Goal: Information Seeking & Learning: Learn about a topic

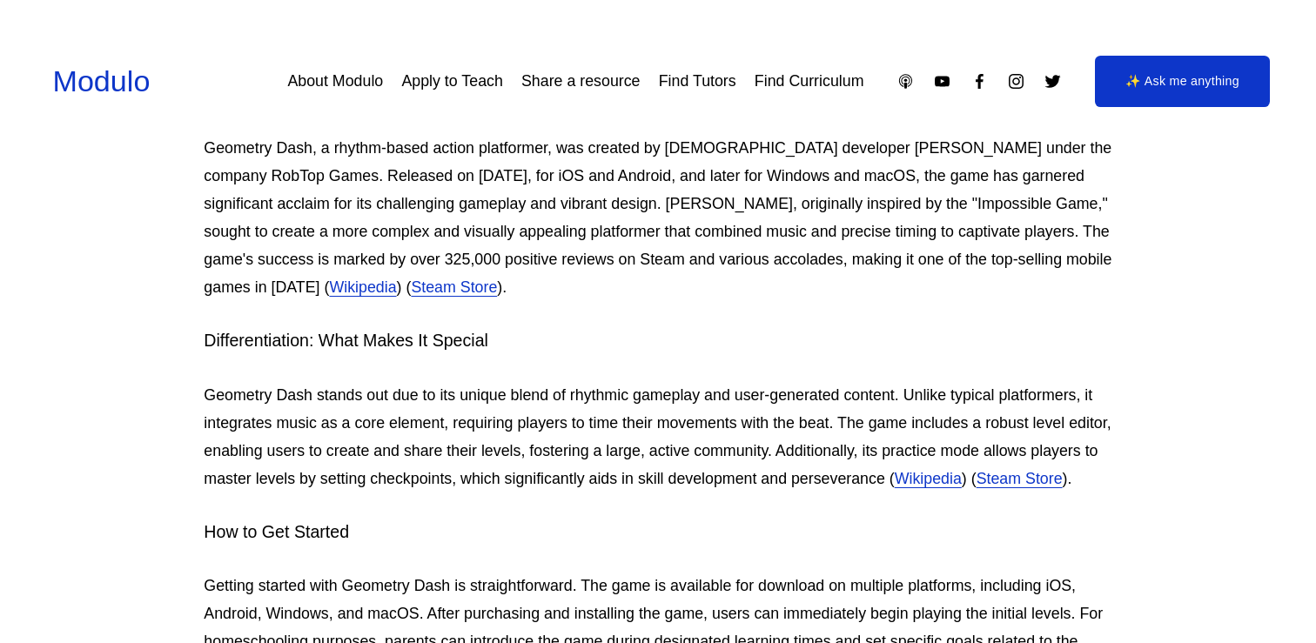
scroll to position [230, 0]
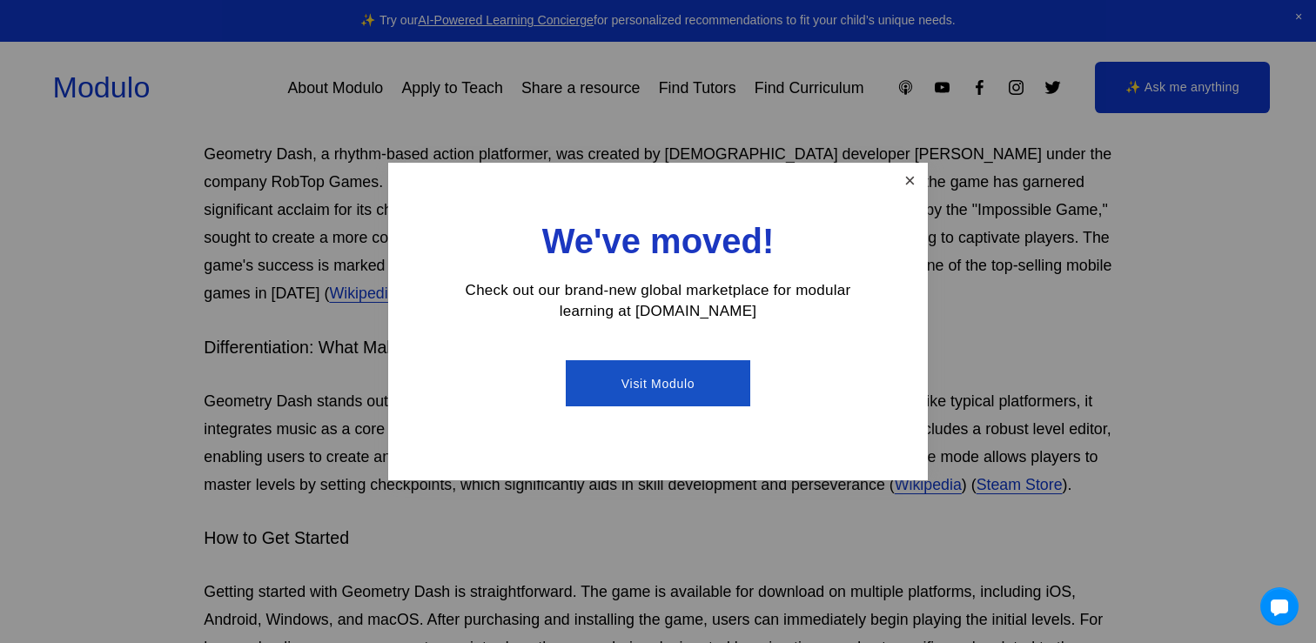
click at [905, 186] on link "Close" at bounding box center [910, 180] width 30 height 30
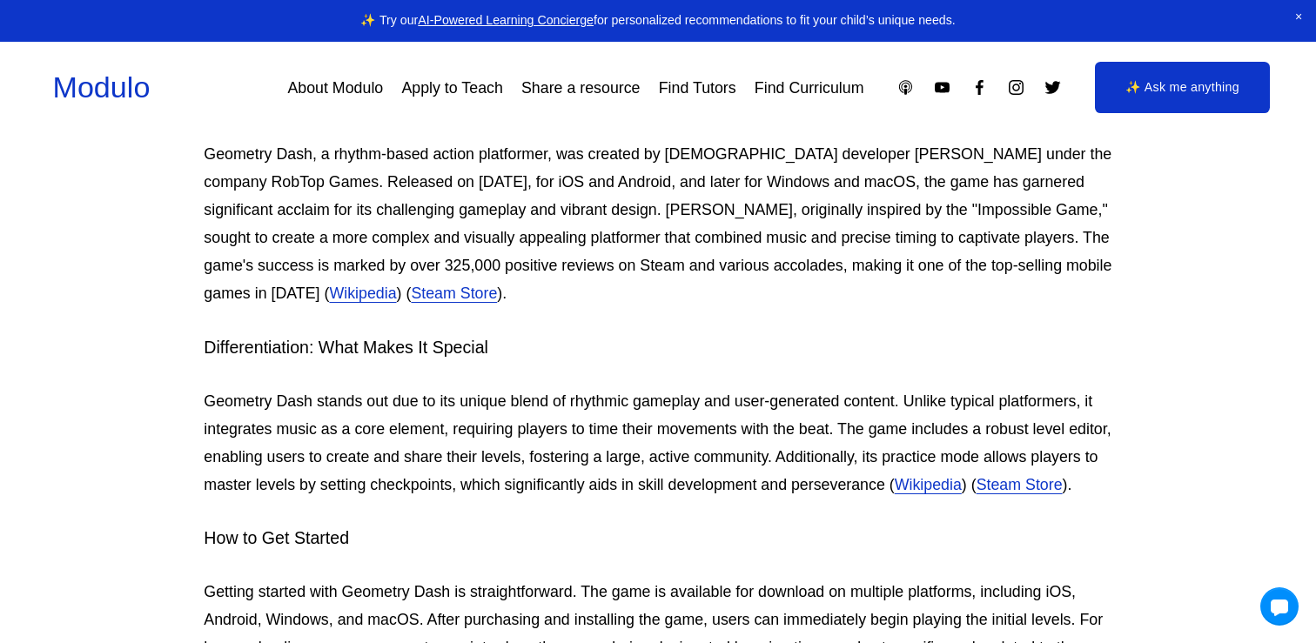
scroll to position [0, 0]
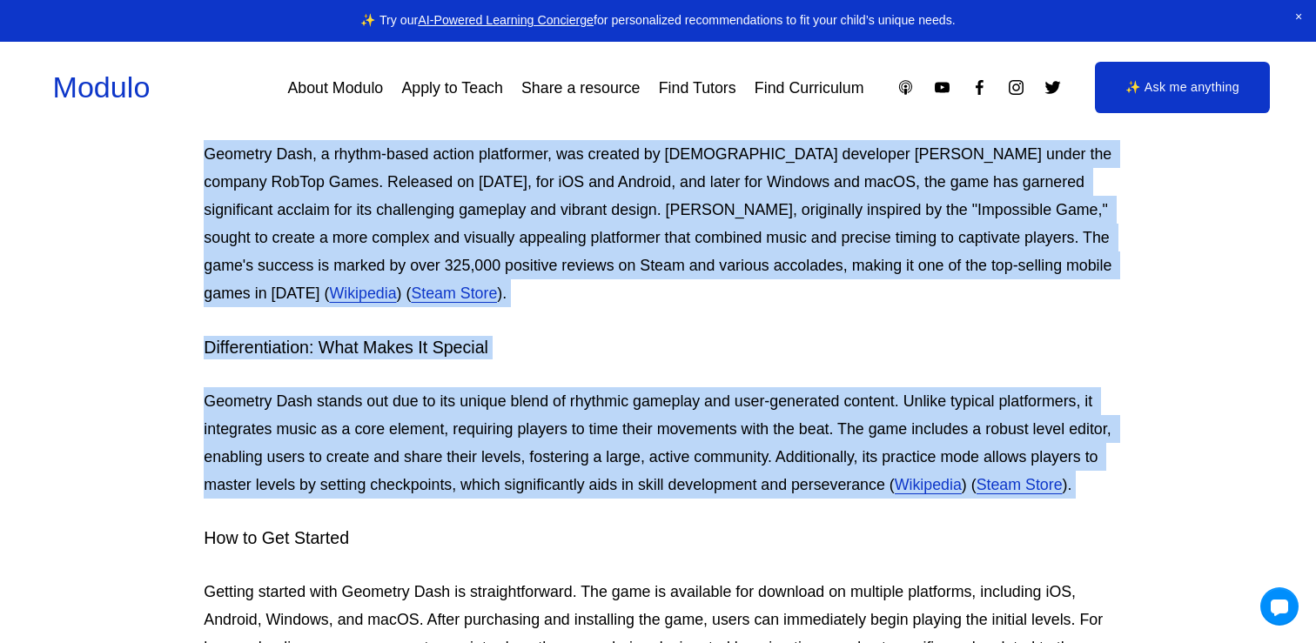
drag, startPoint x: 204, startPoint y: 150, endPoint x: 868, endPoint y: 504, distance: 751.7
type textarea "**********"
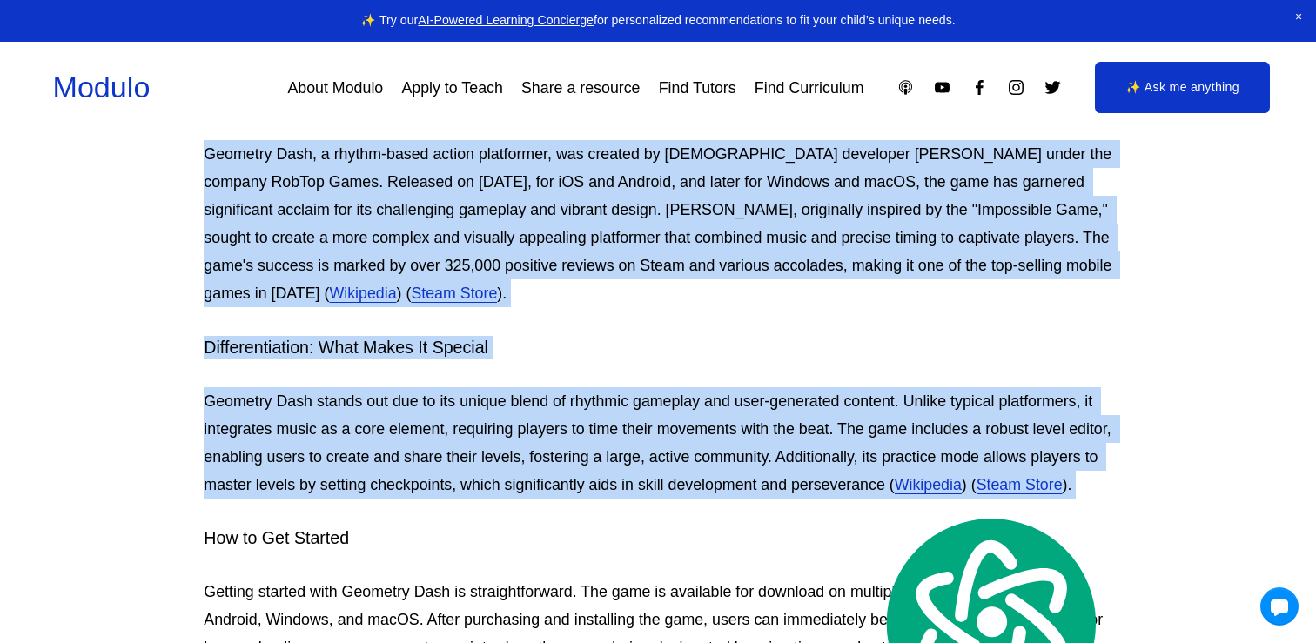
copy div "Loremips Dolo, s ametco-adipi elitse doeiusmodt, inc utlabor et Dolorem aliquae…"
click at [668, 387] on p "Geometry Dash stands out due to its unique blend of rhythmic gameplay and user-…" at bounding box center [658, 442] width 908 height 111
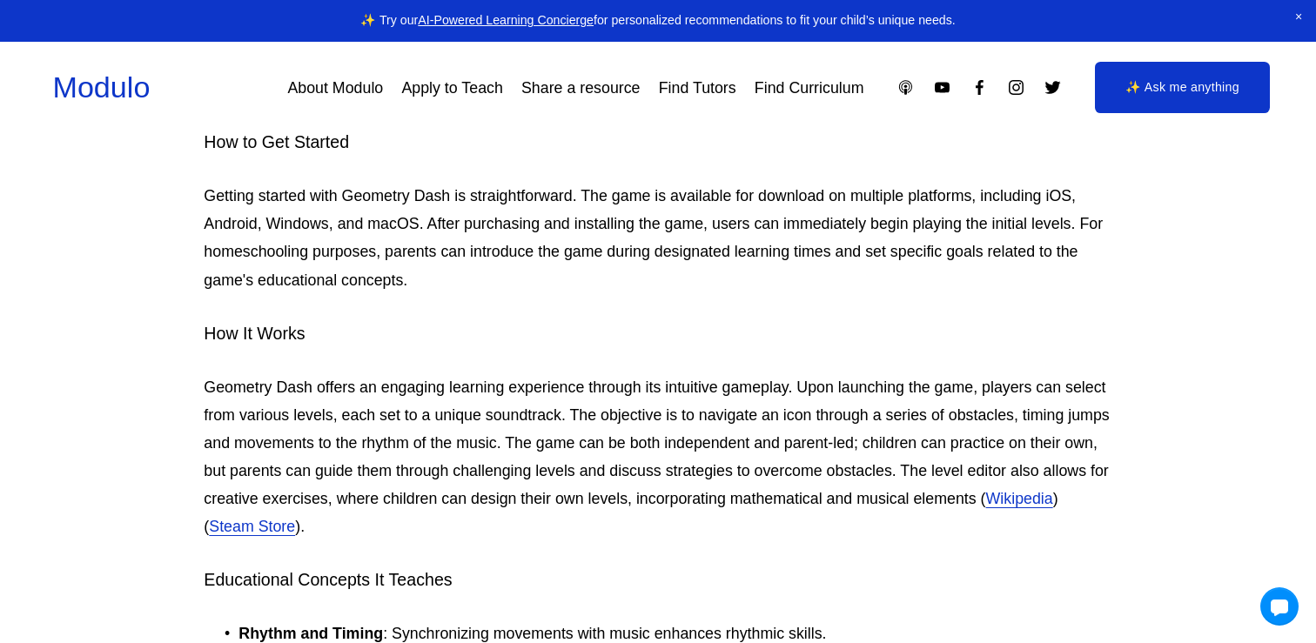
scroll to position [1116, 0]
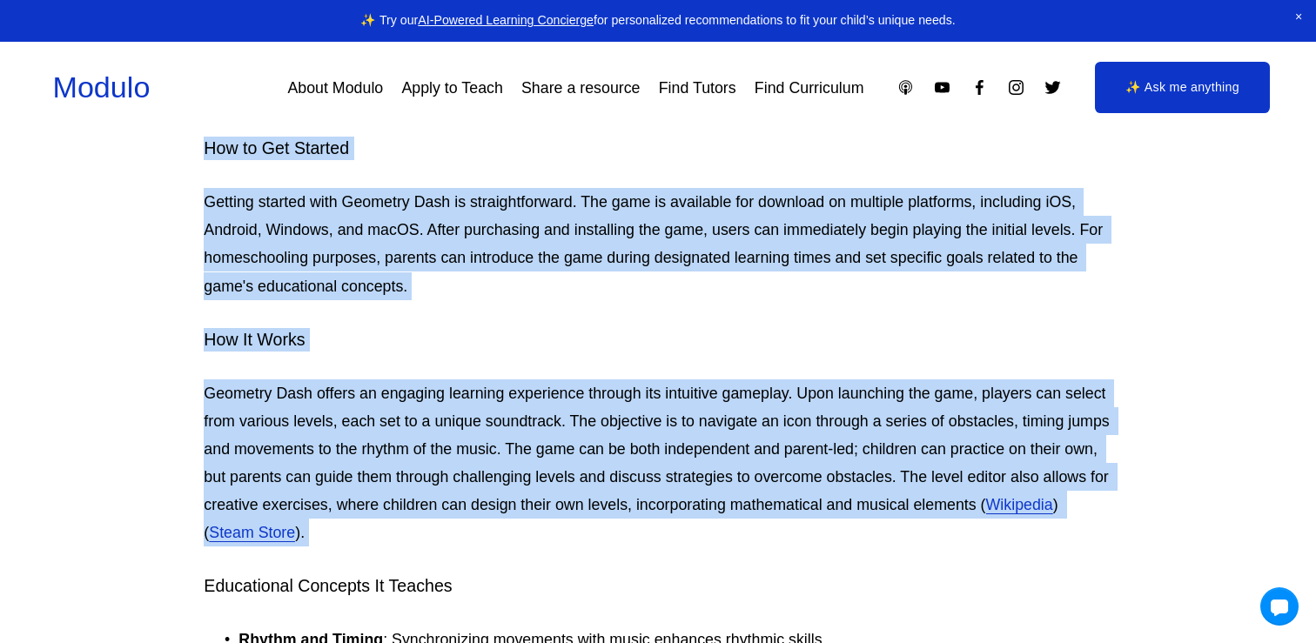
drag, startPoint x: 206, startPoint y: 147, endPoint x: 640, endPoint y: 551, distance: 592.3
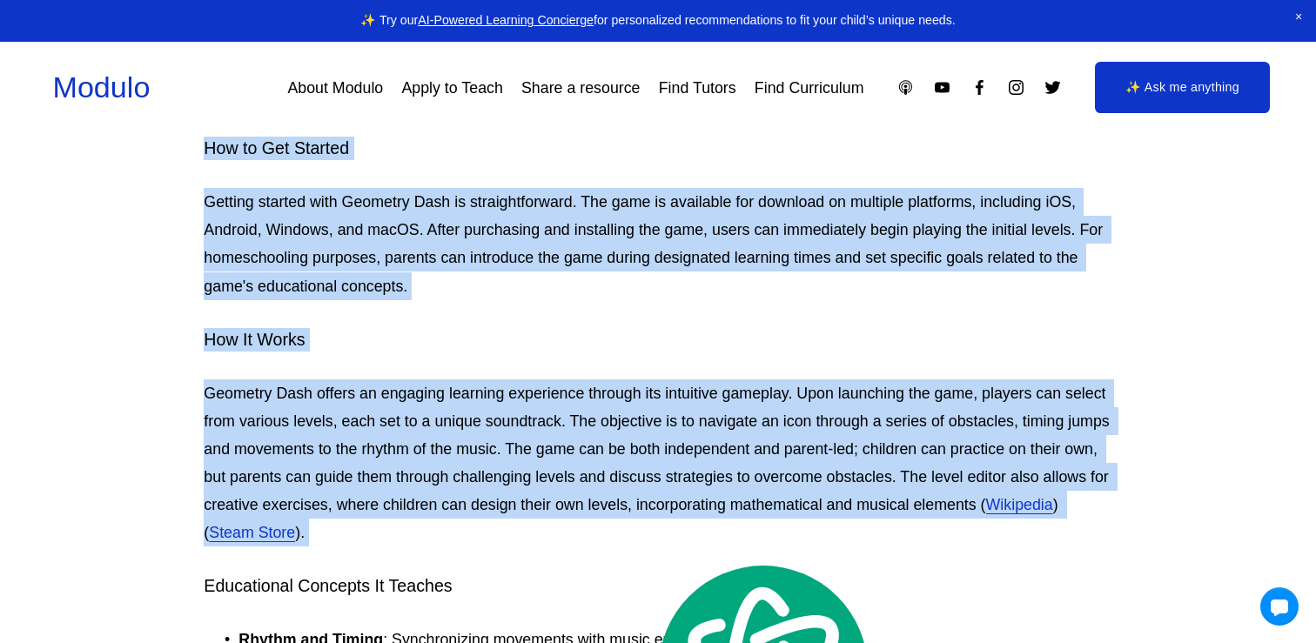
copy div "How to Get Started Getting started with Geometry Dash is straightforward. The g…"
click at [707, 344] on h4 "How It Works" at bounding box center [658, 339] width 908 height 23
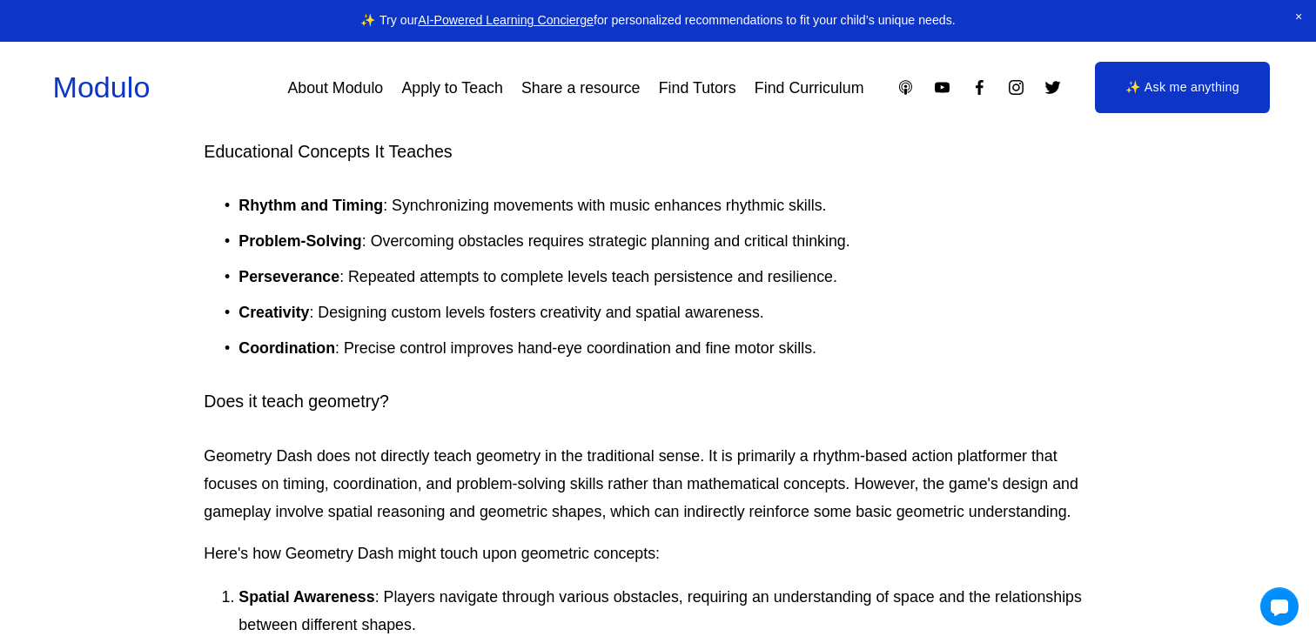
scroll to position [1554, 0]
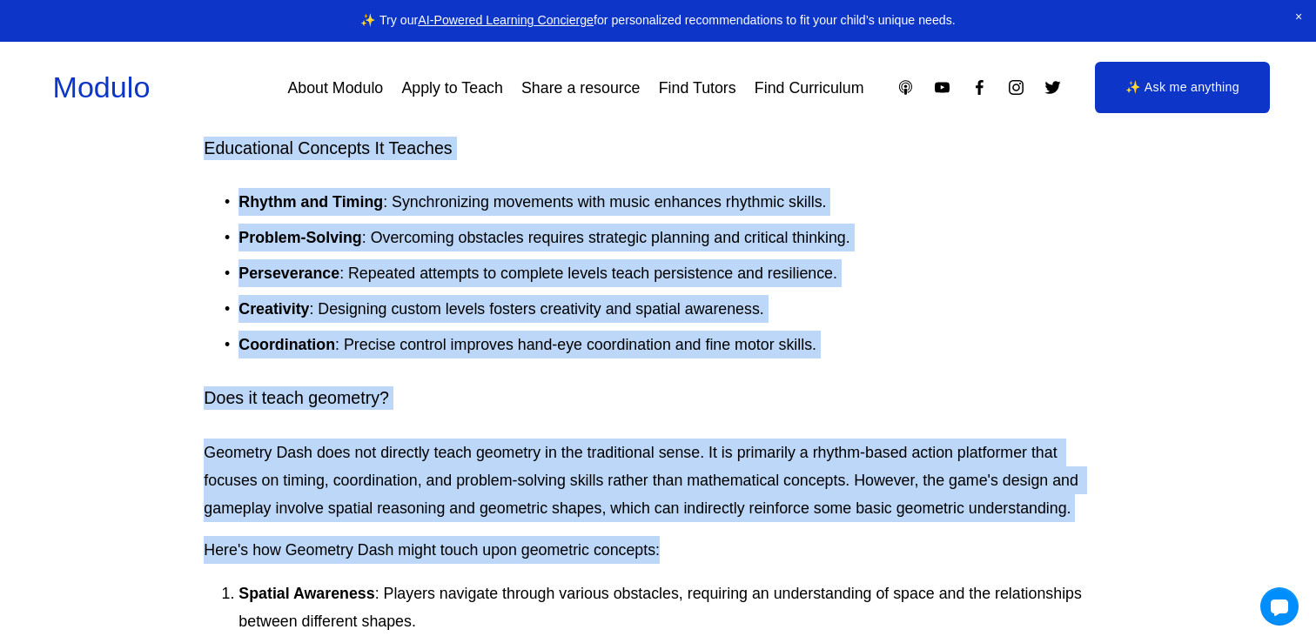
drag, startPoint x: 204, startPoint y: 149, endPoint x: 727, endPoint y: 544, distance: 656.1
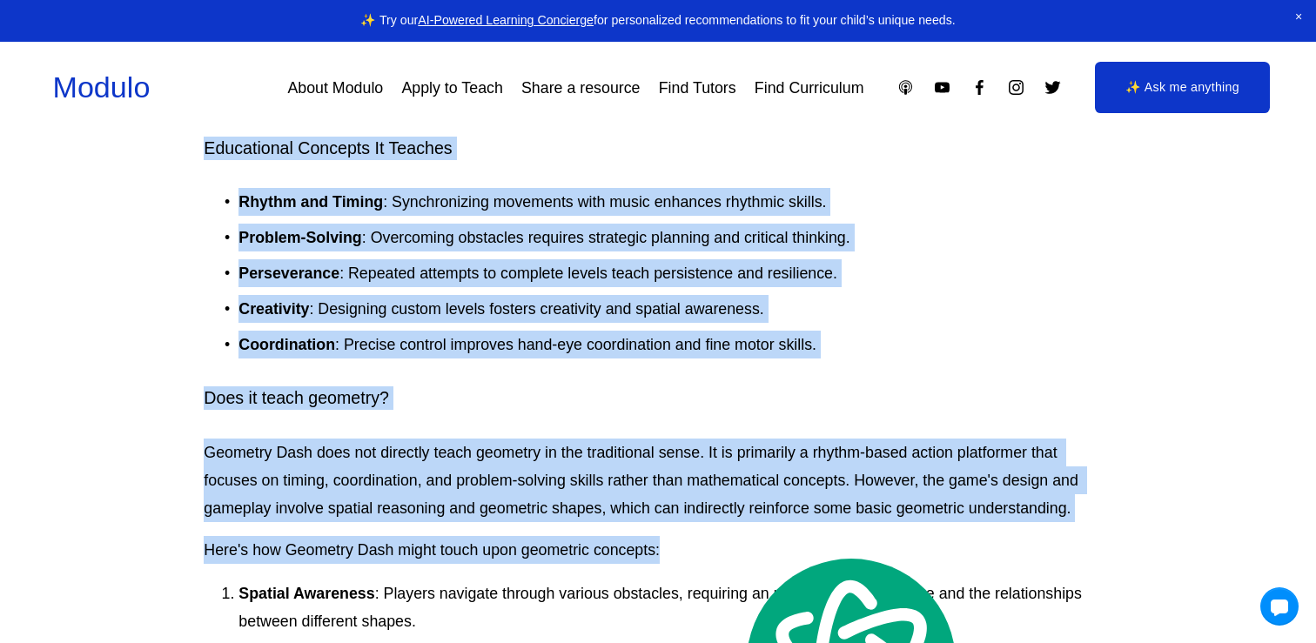
copy div "Educational Concepts It Teaches Rhythm and Timing : Synchronizing movements wit…"
click at [559, 390] on h4 "Does it teach geometry?" at bounding box center [658, 397] width 908 height 23
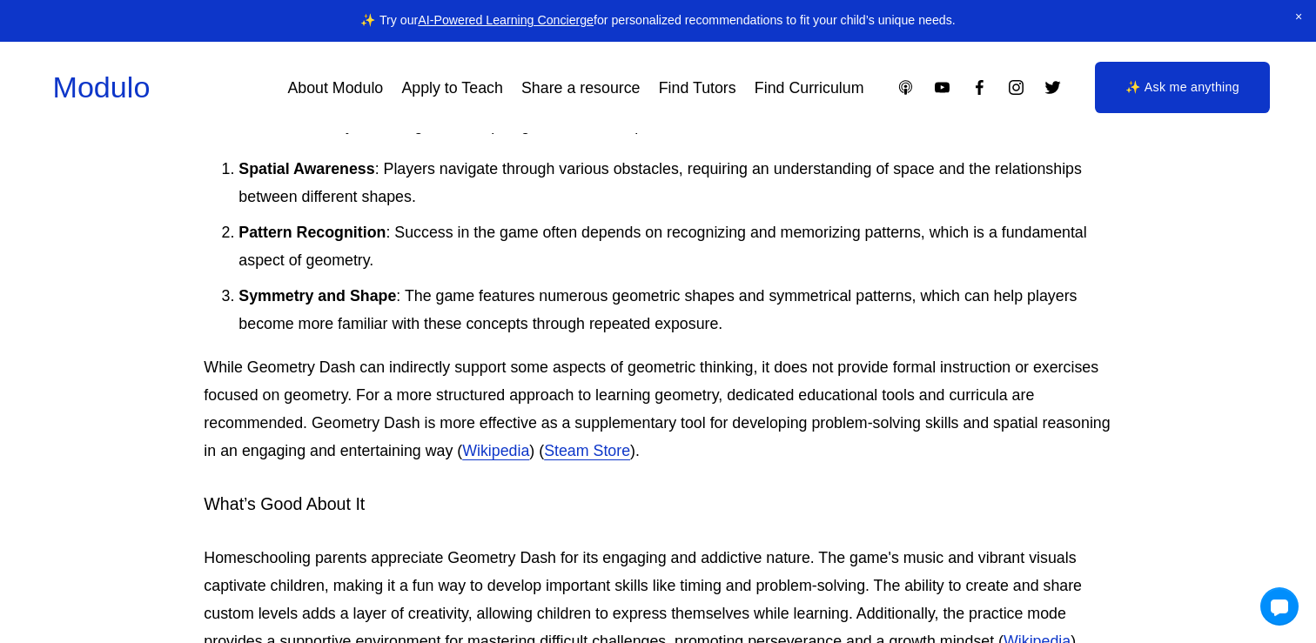
scroll to position [1971, 0]
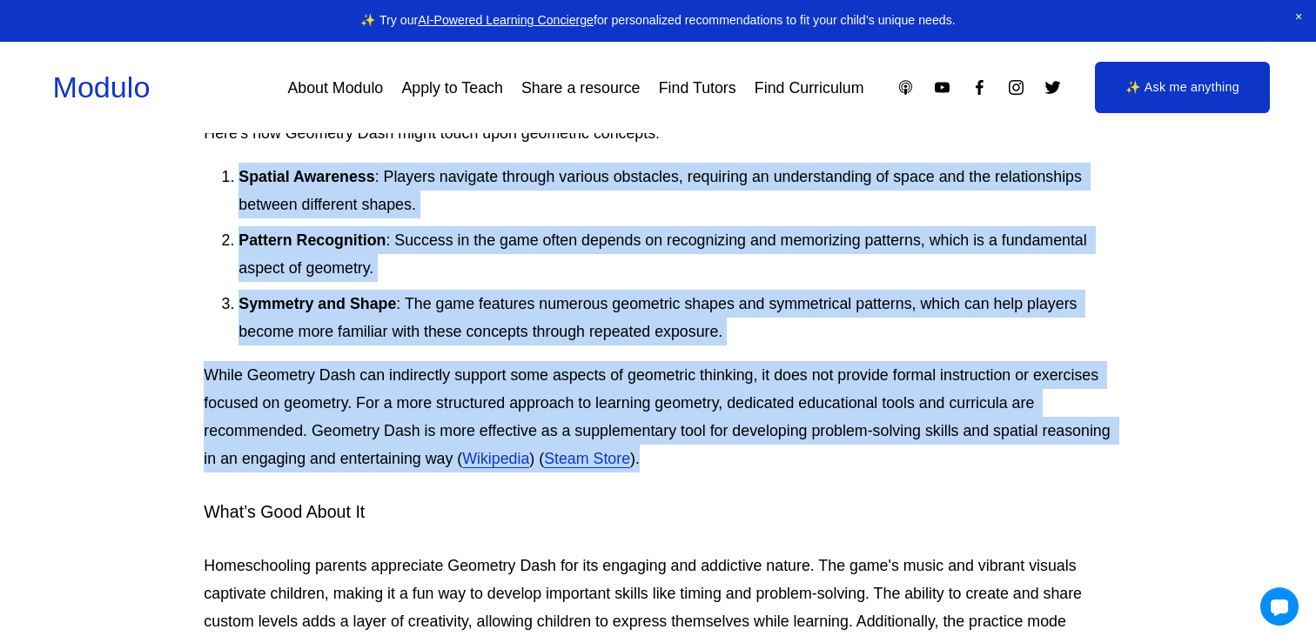
drag, startPoint x: 209, startPoint y: 172, endPoint x: 642, endPoint y: 465, distance: 522.8
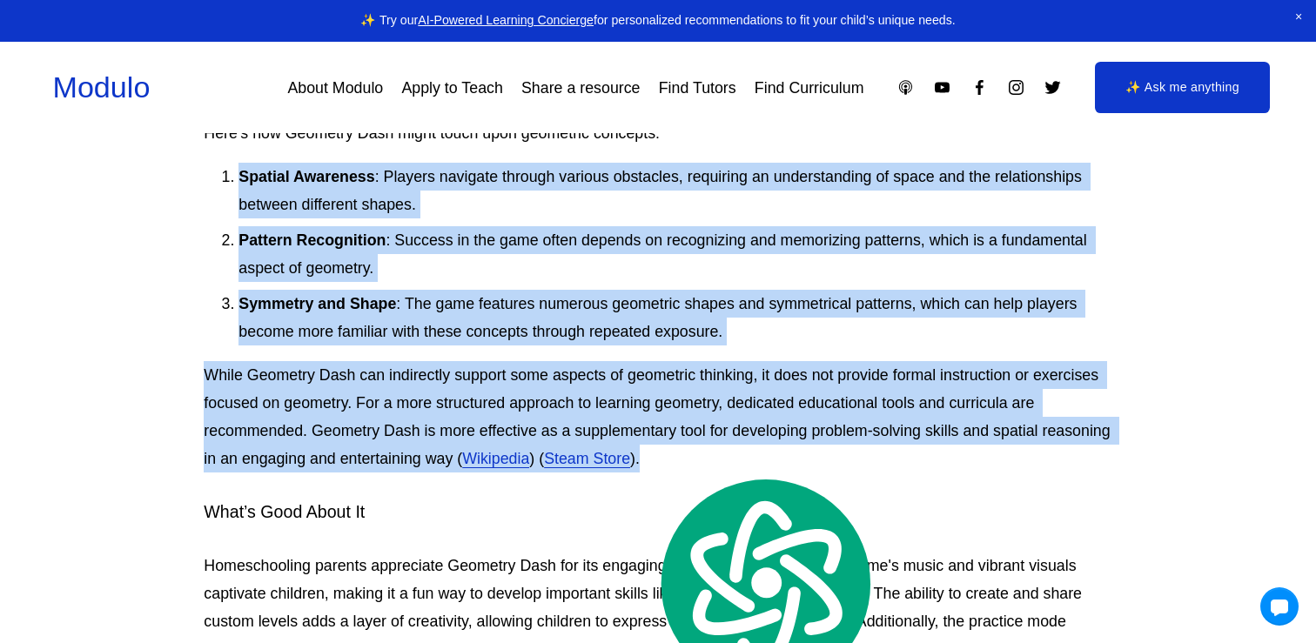
copy div "Spatial Awareness : Players navigate through various obstacles, requiring an un…"
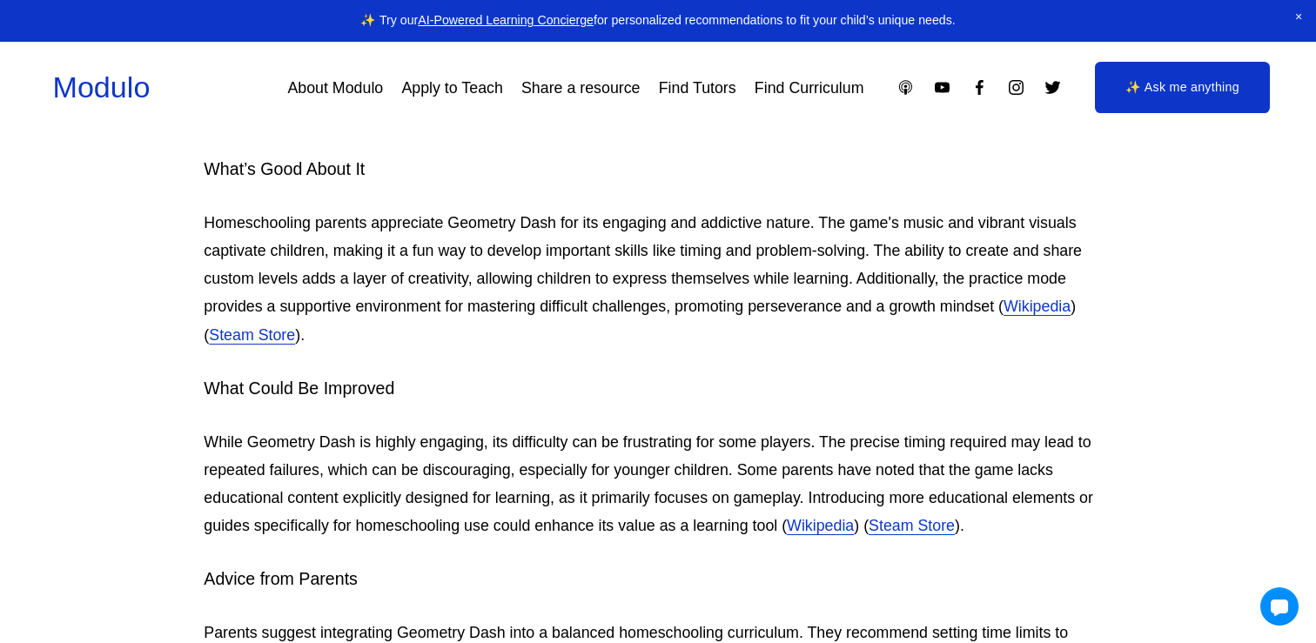
scroll to position [2315, 0]
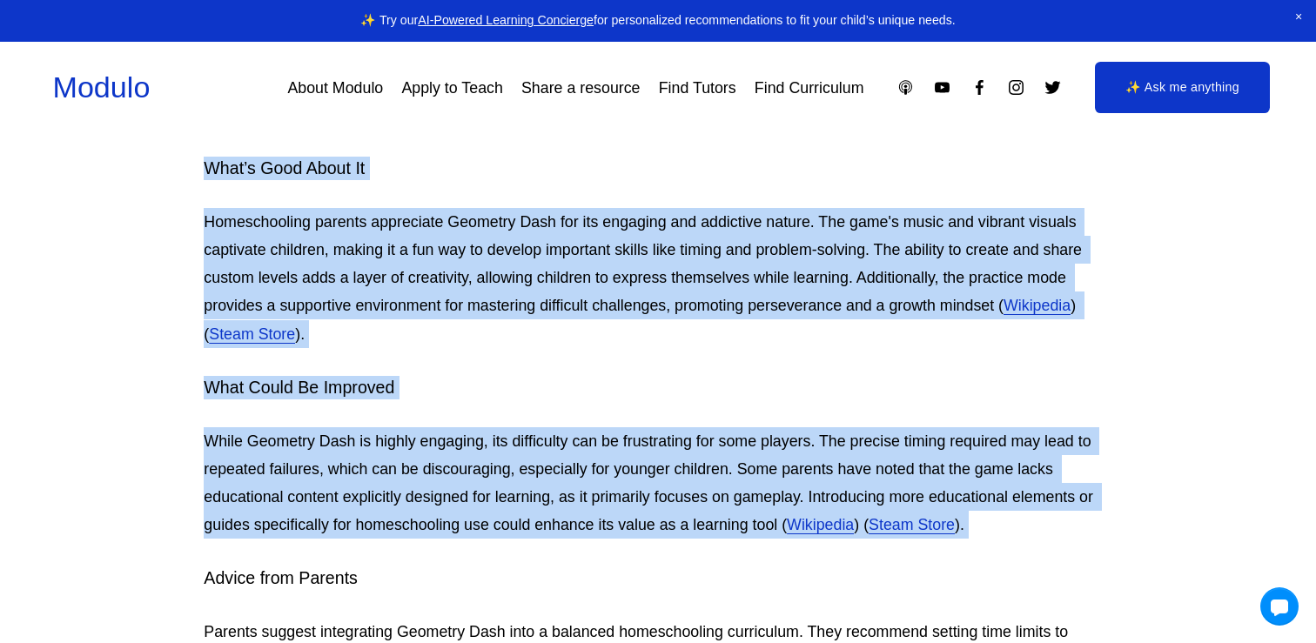
drag, startPoint x: 196, startPoint y: 164, endPoint x: 734, endPoint y: 550, distance: 661.7
click at [734, 550] on div "Geometry Dash, a rhythm-based action platformer, was created by [DEMOGRAPHIC_DA…" at bounding box center [657, 553] width 937 height 4032
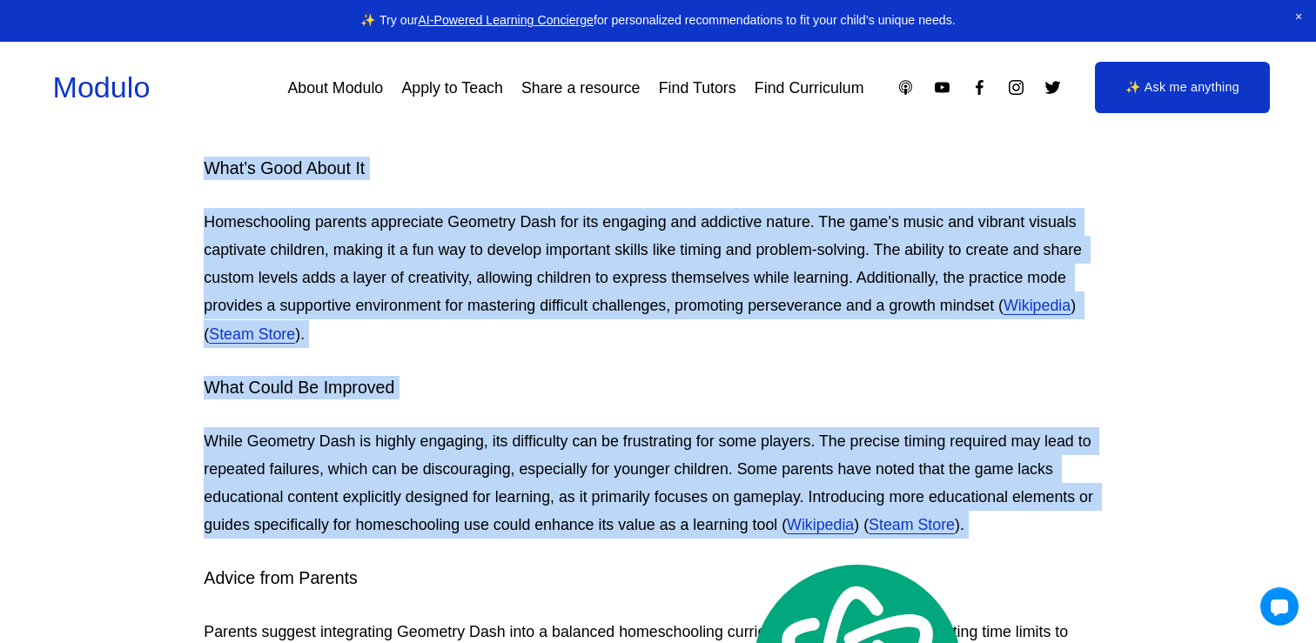
copy div "Lore’i Dolo Sitam Co Adipiscingeli seddoei temporinci Utlabore Etdo mag ali eni…"
click at [654, 368] on div "Geometry Dash, a rhythm-based action platformer, was created by [DEMOGRAPHIC_DA…" at bounding box center [658, 553] width 908 height 4002
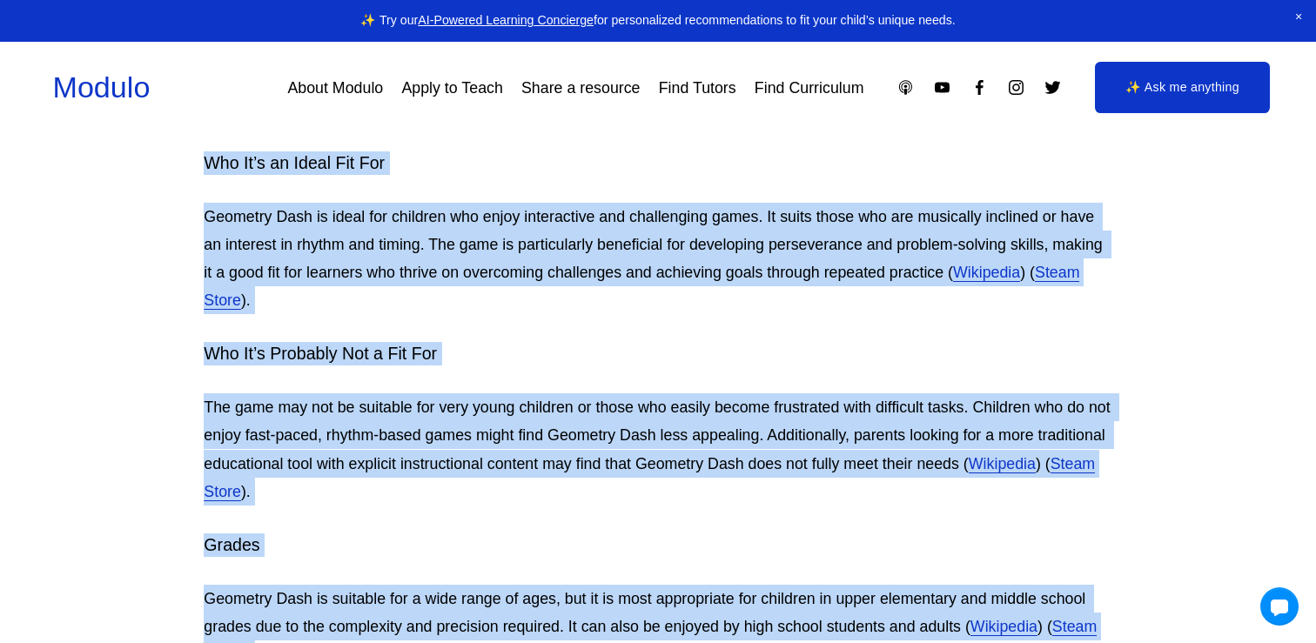
scroll to position [4020, 0]
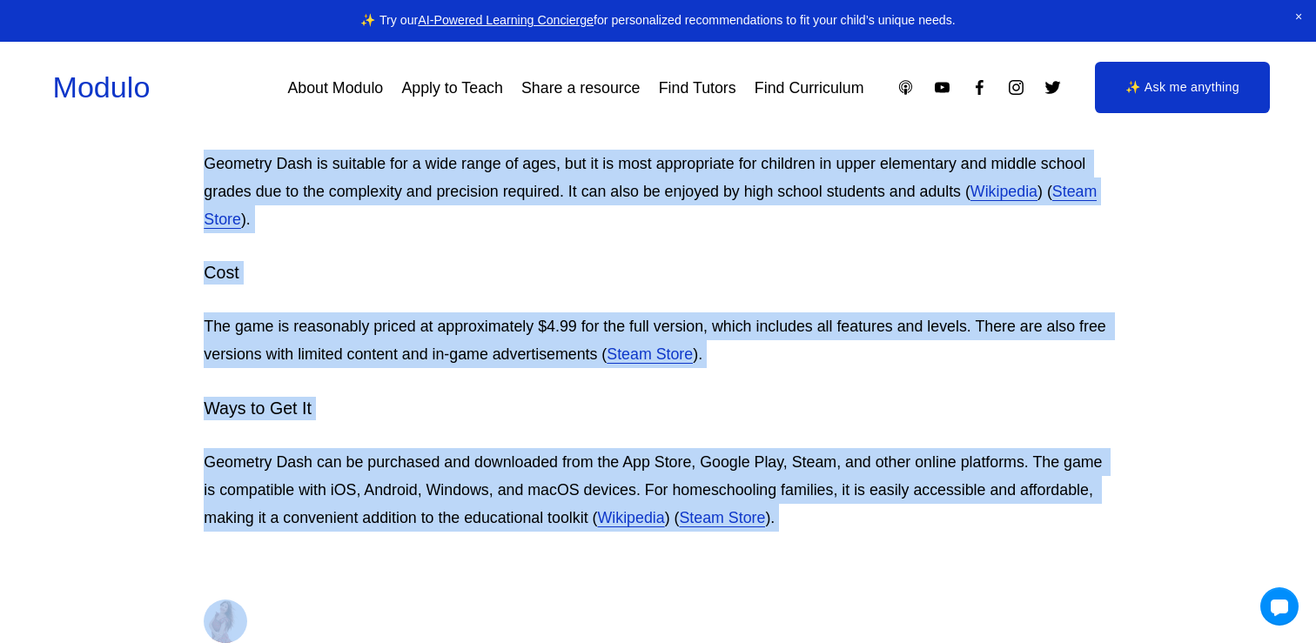
drag, startPoint x: 206, startPoint y: 186, endPoint x: 1033, endPoint y: 637, distance: 941.6
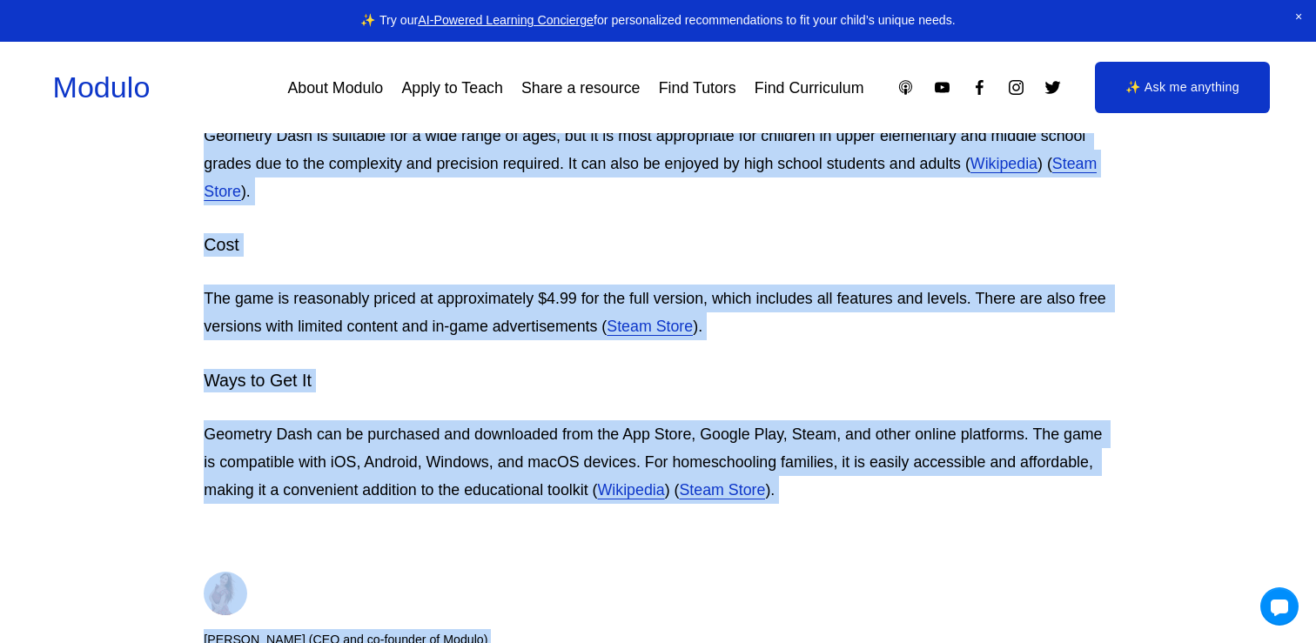
copy div "Loremi dolo Sitamet Consect adipisc elitseddoei Temporin Utla etdo m aliquaen a…"
